Goal: Complete application form: Complete application form

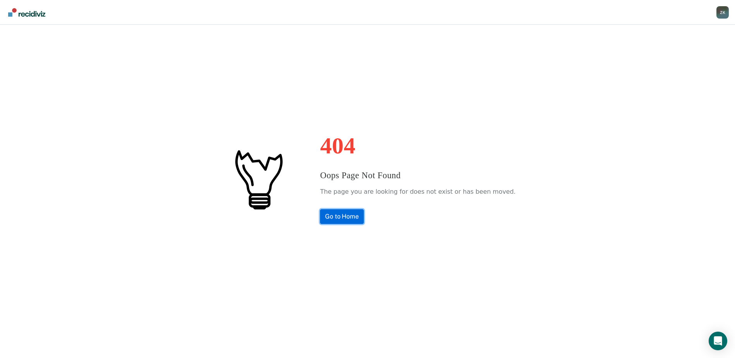
click at [344, 220] on link "Go to Home" at bounding box center [342, 216] width 44 height 15
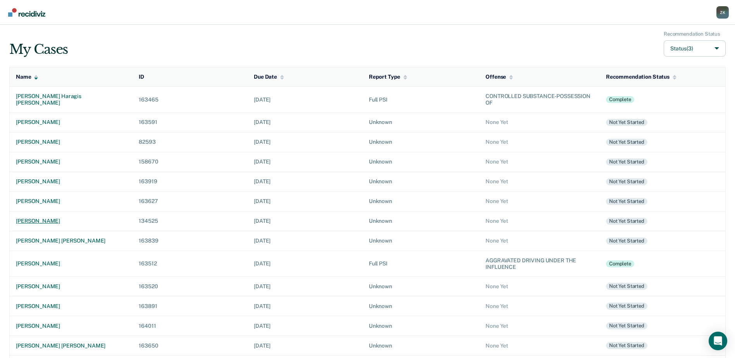
click at [46, 219] on div "heather kay hanshew" at bounding box center [71, 221] width 110 height 7
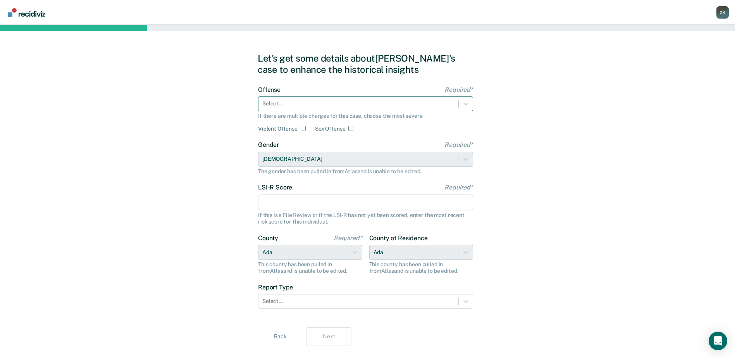
click at [334, 102] on div at bounding box center [358, 104] width 192 height 8
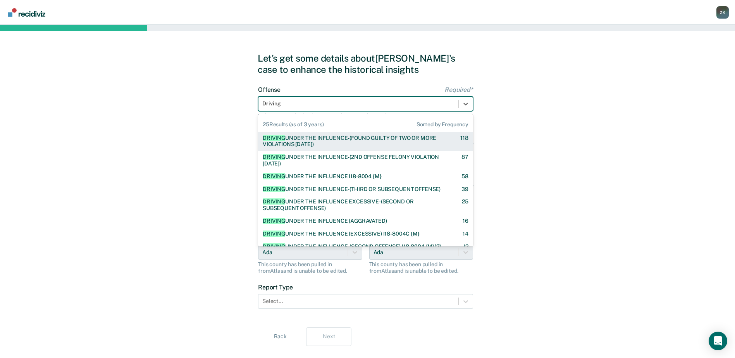
type input "Driving"
click at [342, 142] on div "DRIVING UNDER THE INFLUENCE-(FOUND GUILTY OF TWO OR MORE VIOLATIONS WITHIN 10 Y…" at bounding box center [355, 141] width 184 height 13
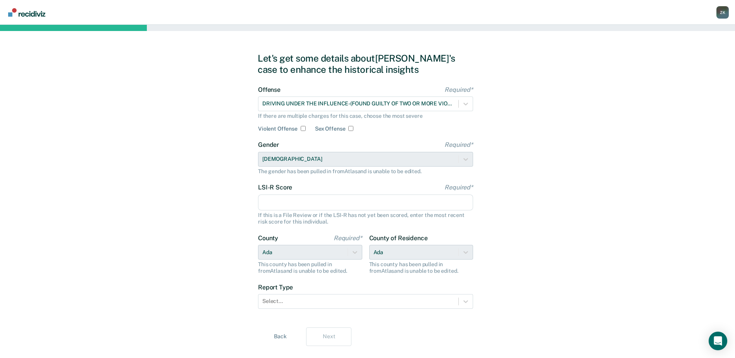
click at [334, 204] on input "LSI-R Score Required*" at bounding box center [365, 202] width 215 height 16
click at [280, 203] on input "LSI-R Score Required*" at bounding box center [365, 202] width 215 height 16
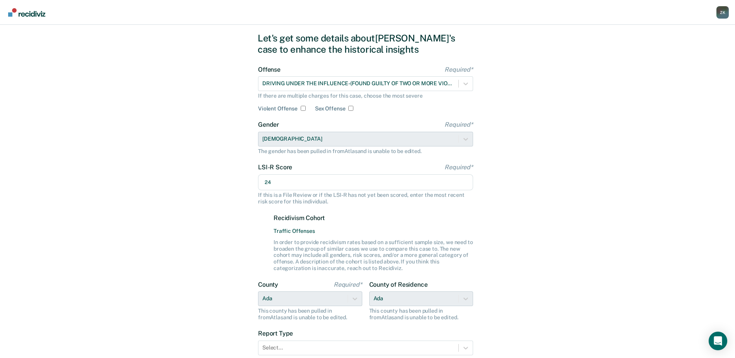
scroll to position [82, 0]
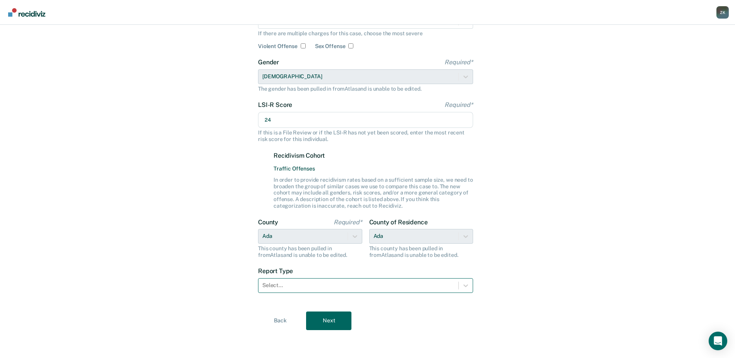
type input "24"
click at [306, 290] on div "Select..." at bounding box center [358, 285] width 200 height 11
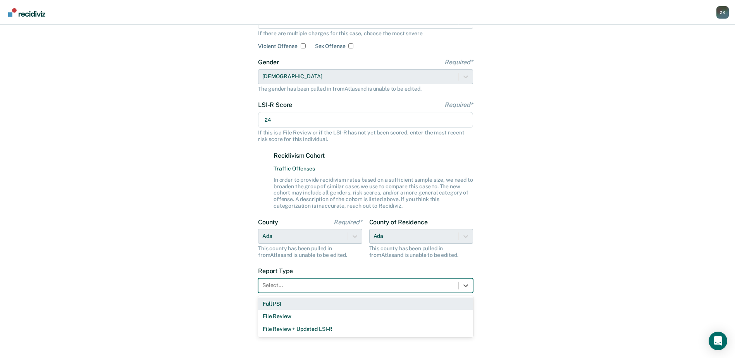
click at [306, 305] on div "Full PSI" at bounding box center [365, 303] width 215 height 13
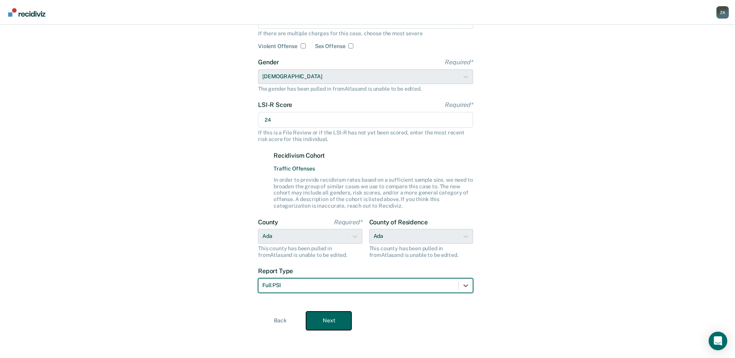
click at [326, 319] on button "Next" at bounding box center [328, 320] width 45 height 19
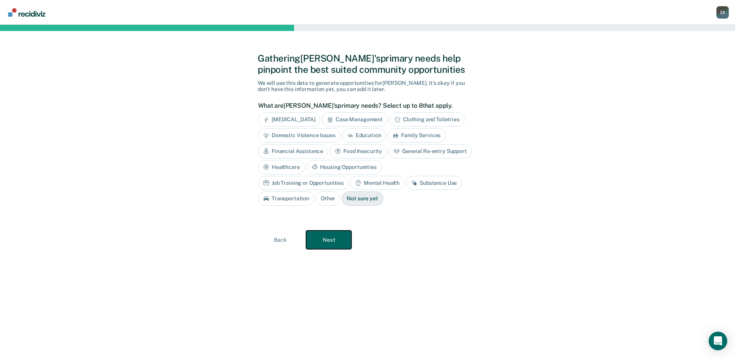
scroll to position [0, 0]
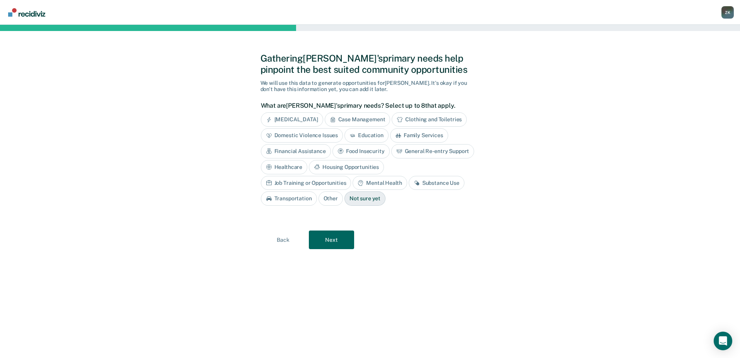
click at [353, 182] on div "Mental Health" at bounding box center [380, 183] width 54 height 14
click at [418, 183] on div "Substance Use" at bounding box center [446, 183] width 56 height 14
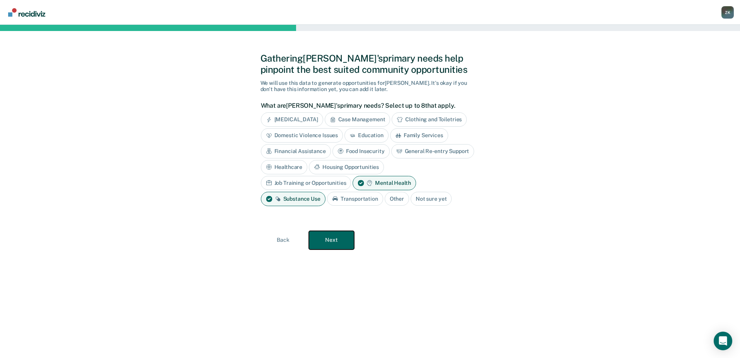
click at [343, 245] on button "Next" at bounding box center [331, 240] width 45 height 19
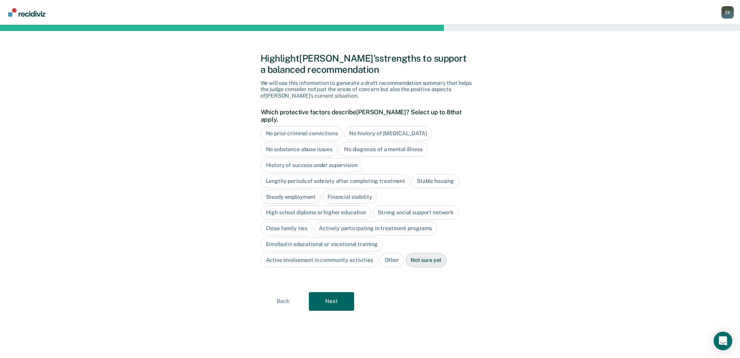
click at [369, 126] on div "No history of violent behavior" at bounding box center [388, 133] width 88 height 14
click at [443, 174] on div "Stable housing" at bounding box center [435, 181] width 47 height 14
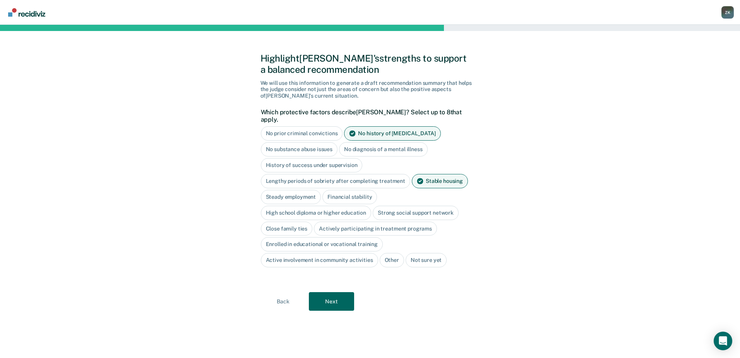
click at [278, 206] on div "High school diploma or higher education" at bounding box center [316, 213] width 111 height 14
click at [297, 253] on div "Active involvement in community activities" at bounding box center [319, 260] width 117 height 14
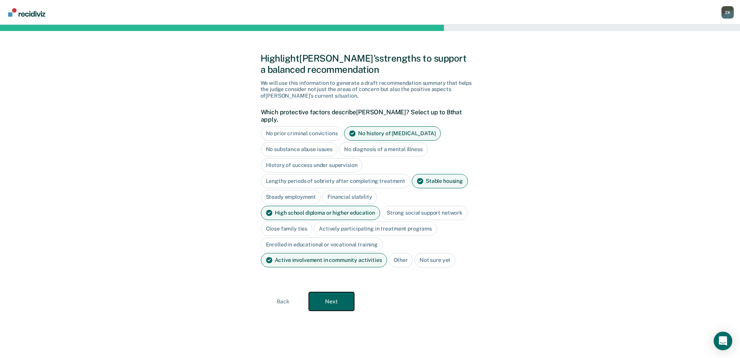
click at [338, 300] on button "Next" at bounding box center [331, 301] width 45 height 19
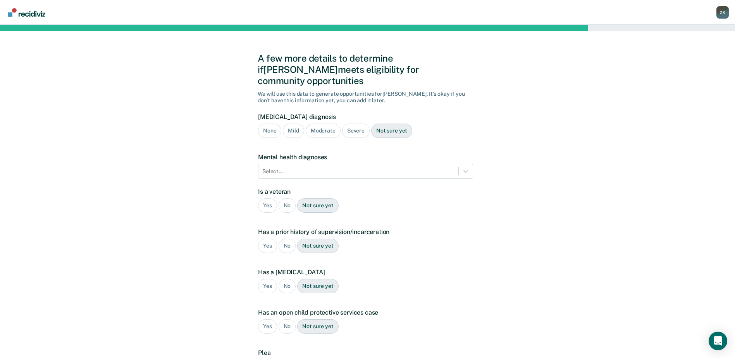
click at [354, 124] on div "Severe" at bounding box center [355, 131] width 27 height 14
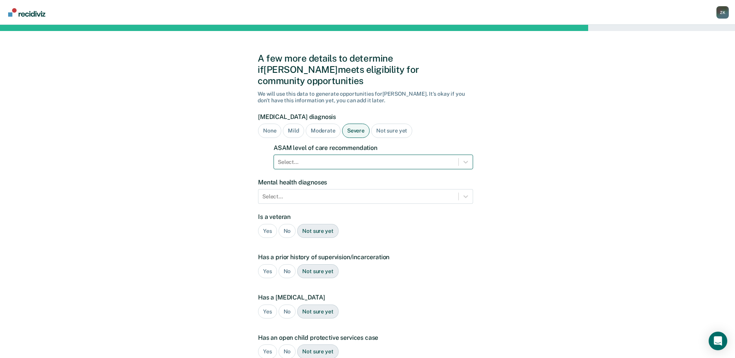
click at [354, 158] on div at bounding box center [366, 162] width 177 height 8
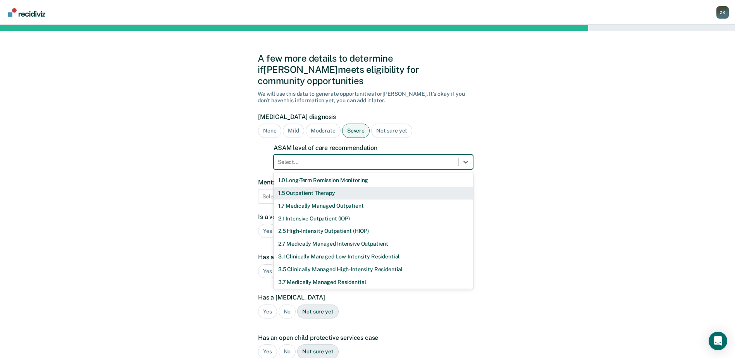
click at [343, 187] on div "1.5 Outpatient Therapy" at bounding box center [372, 193] width 199 height 13
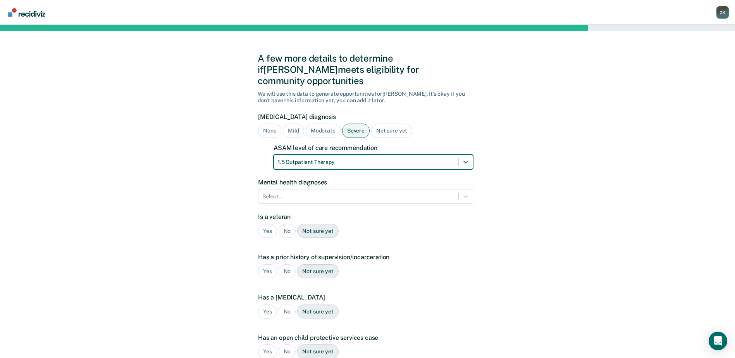
click at [422, 264] on div "Yes No Not sure yet" at bounding box center [365, 271] width 215 height 14
click at [360, 192] on div at bounding box center [358, 196] width 192 height 8
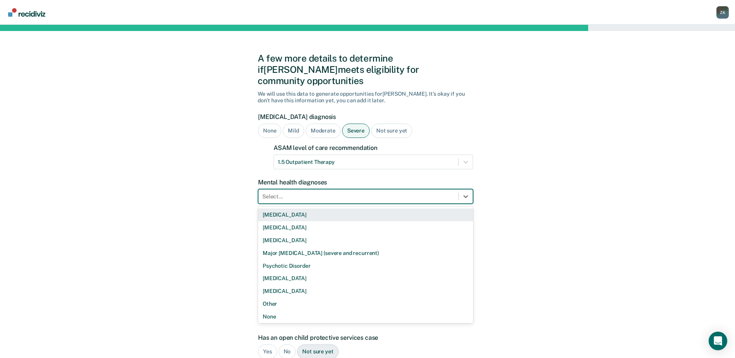
click at [316, 208] on div "Bipolar Disorder" at bounding box center [365, 214] width 215 height 13
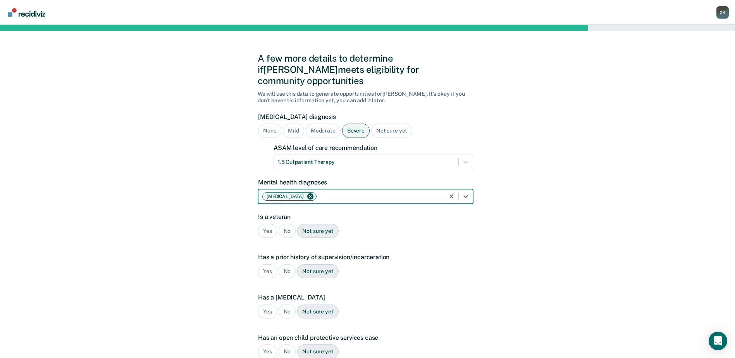
click at [394, 228] on div "Is a veteran Yes No Not sure yet" at bounding box center [365, 228] width 215 height 31
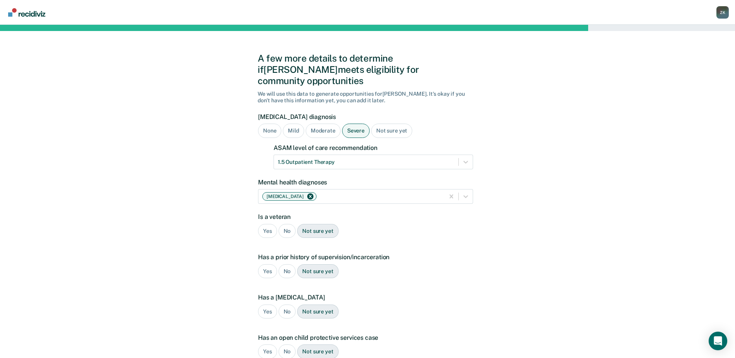
click at [285, 224] on div "No" at bounding box center [286, 231] width 17 height 14
click at [265, 264] on div "Yes" at bounding box center [267, 271] width 19 height 14
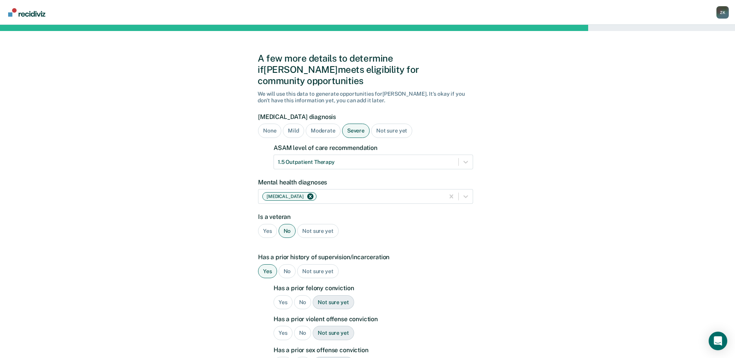
click at [281, 295] on div "Yes" at bounding box center [282, 302] width 19 height 14
click at [300, 326] on div "No" at bounding box center [302, 333] width 17 height 14
click at [299, 357] on div "No" at bounding box center [302, 364] width 17 height 14
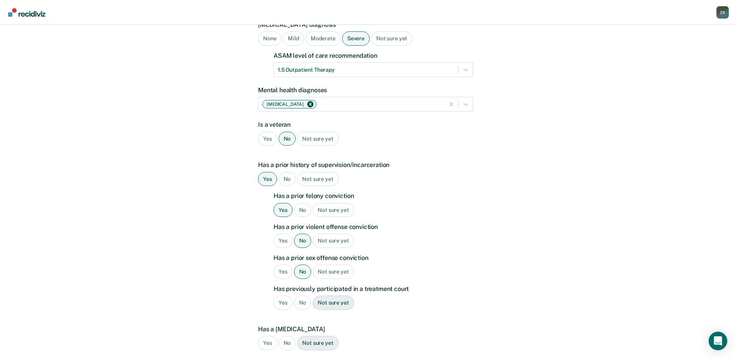
scroll to position [116, 0]
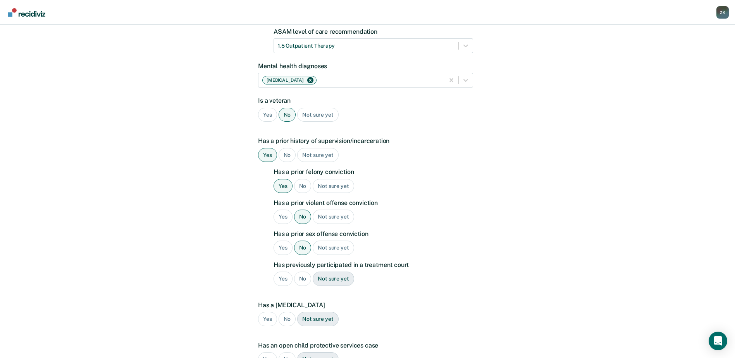
click at [300, 271] on div "No" at bounding box center [302, 278] width 17 height 14
click at [287, 312] on div "No" at bounding box center [286, 319] width 17 height 14
click at [287, 352] on div "No" at bounding box center [286, 359] width 17 height 14
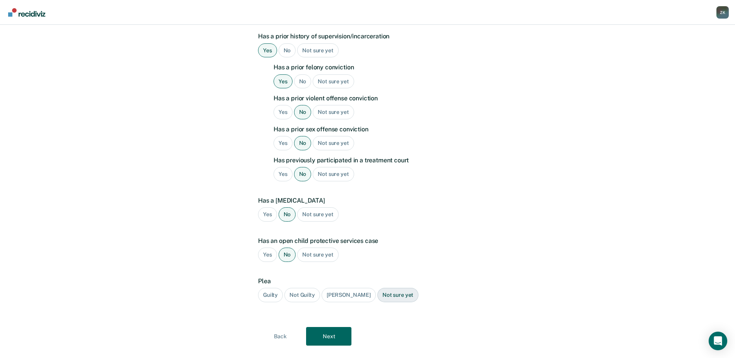
scroll to position [225, 0]
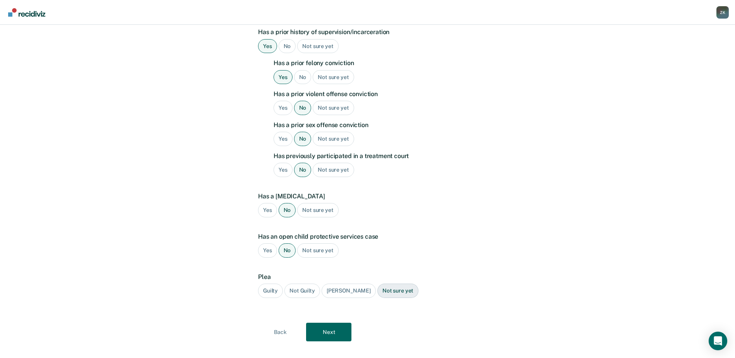
click at [271, 283] on div "Guilty" at bounding box center [270, 290] width 25 height 14
click at [331, 323] on button "Next" at bounding box center [328, 332] width 45 height 19
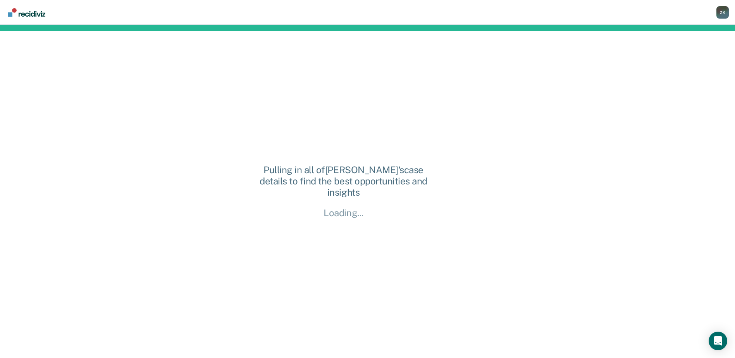
scroll to position [0, 0]
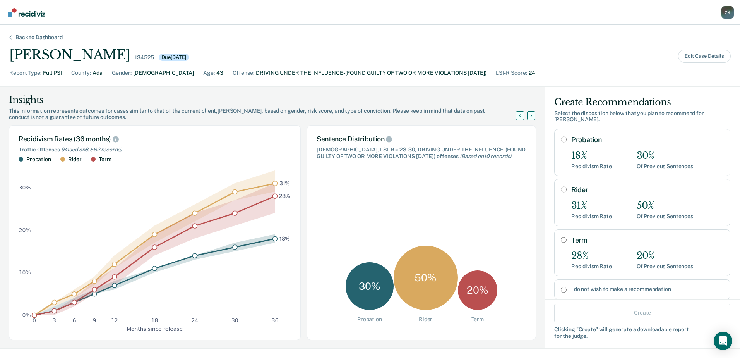
click at [561, 140] on input "Probation" at bounding box center [564, 139] width 6 height 6
radio input "true"
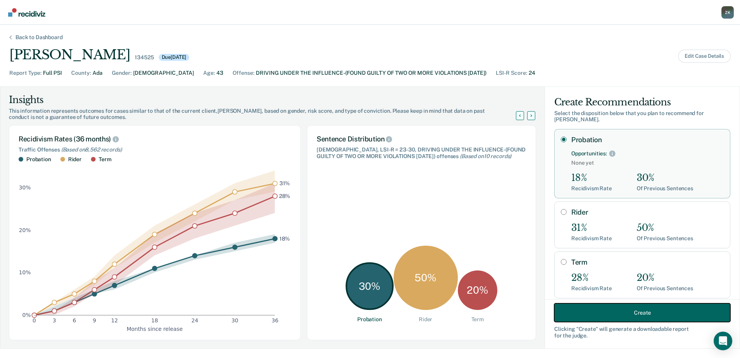
click at [628, 313] on button "Create" at bounding box center [642, 312] width 176 height 19
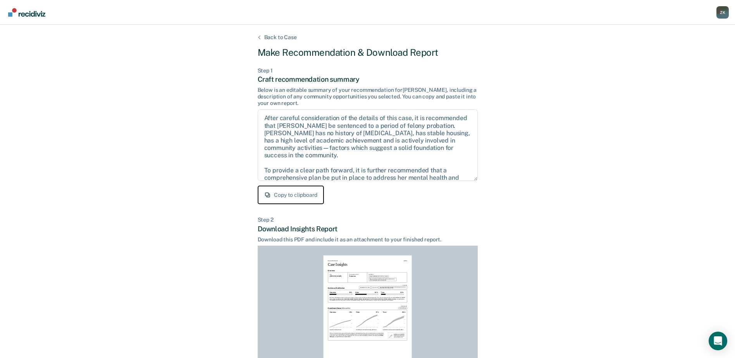
click at [281, 194] on button "Copy to clipboard" at bounding box center [290, 194] width 66 height 19
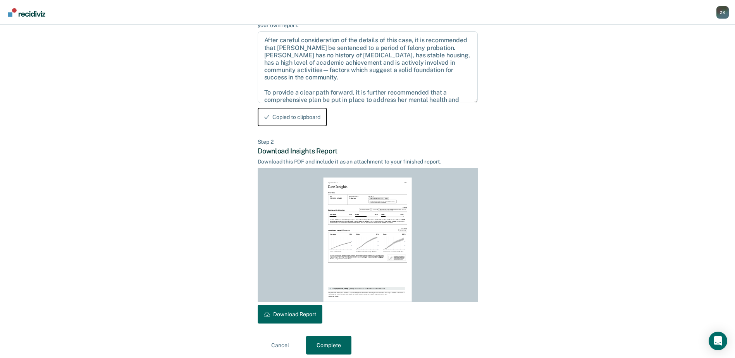
scroll to position [84, 0]
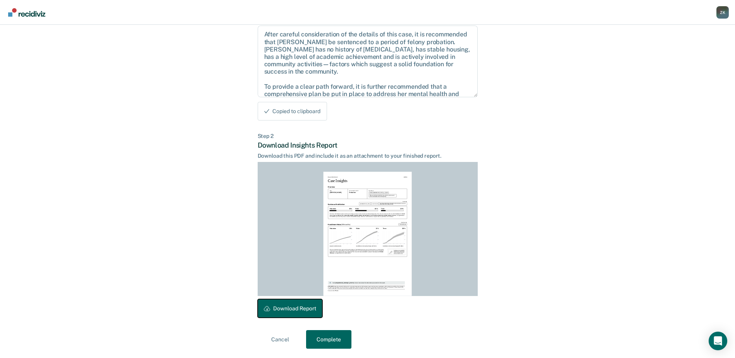
click at [306, 311] on button "Download Report" at bounding box center [289, 308] width 65 height 19
click at [327, 344] on button "Complete" at bounding box center [328, 339] width 45 height 19
